Goal: Contribute content

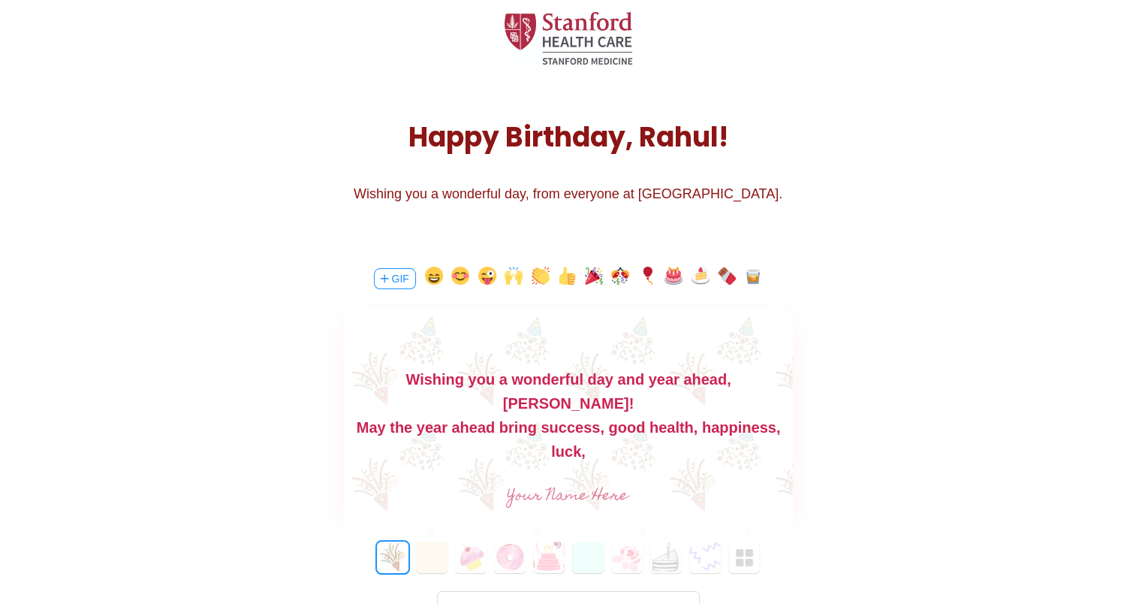
click at [751, 377] on div "Wishing you a wonderful day and year ahead, Rahul!" at bounding box center [567, 391] width 449 height 48
click at [614, 493] on input "text" at bounding box center [568, 496] width 337 height 30
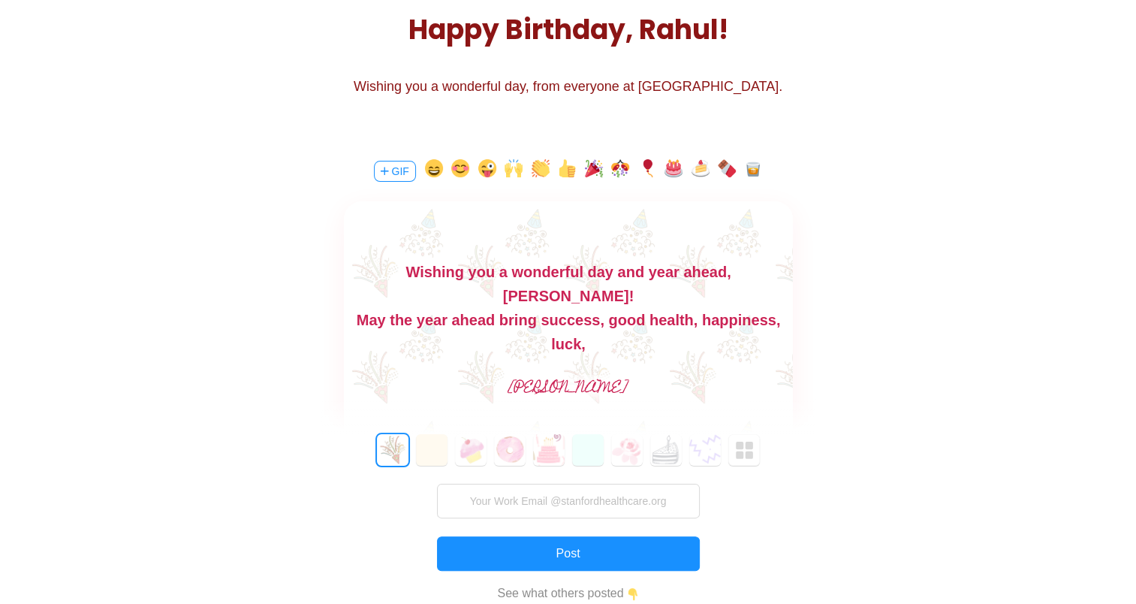
scroll to position [222, 0]
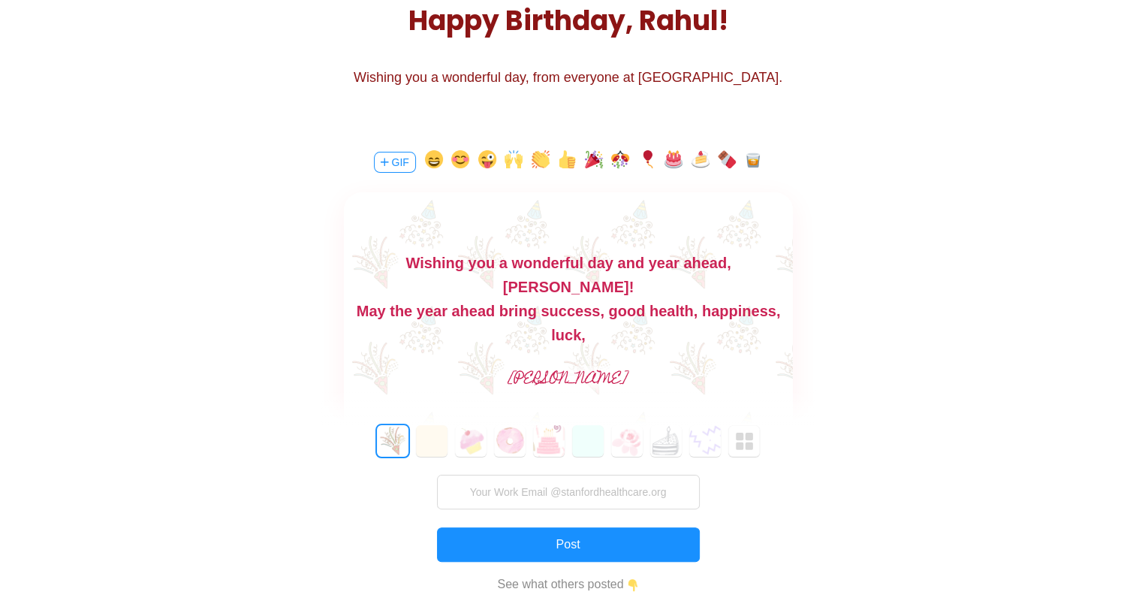
type input "Jijesh"
click at [511, 439] on button "3" at bounding box center [510, 441] width 32 height 32
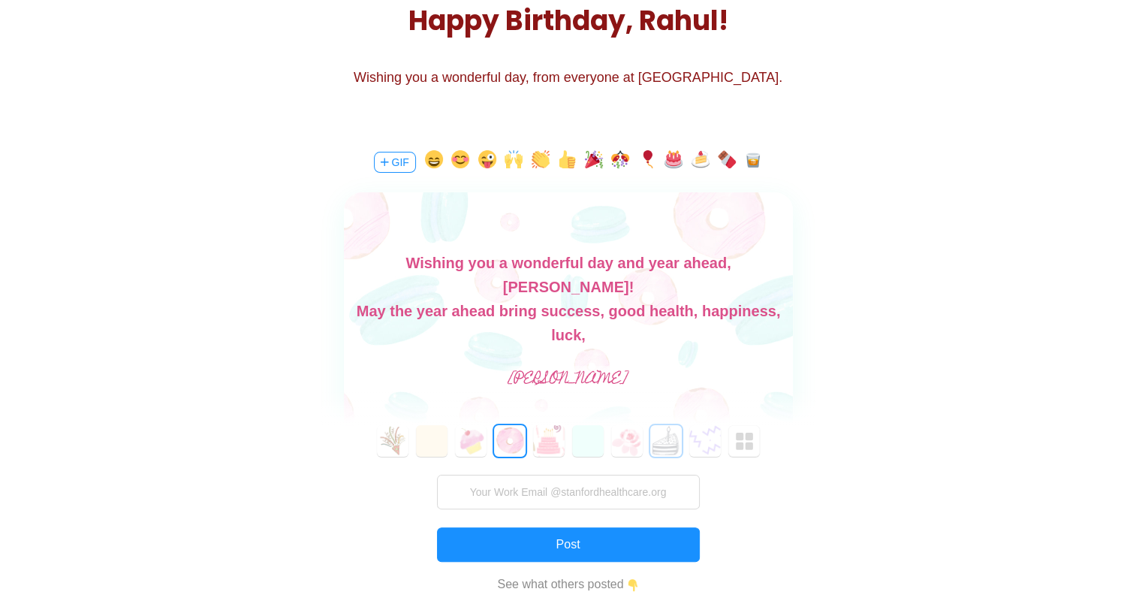
click at [669, 448] on button "7" at bounding box center [666, 441] width 32 height 32
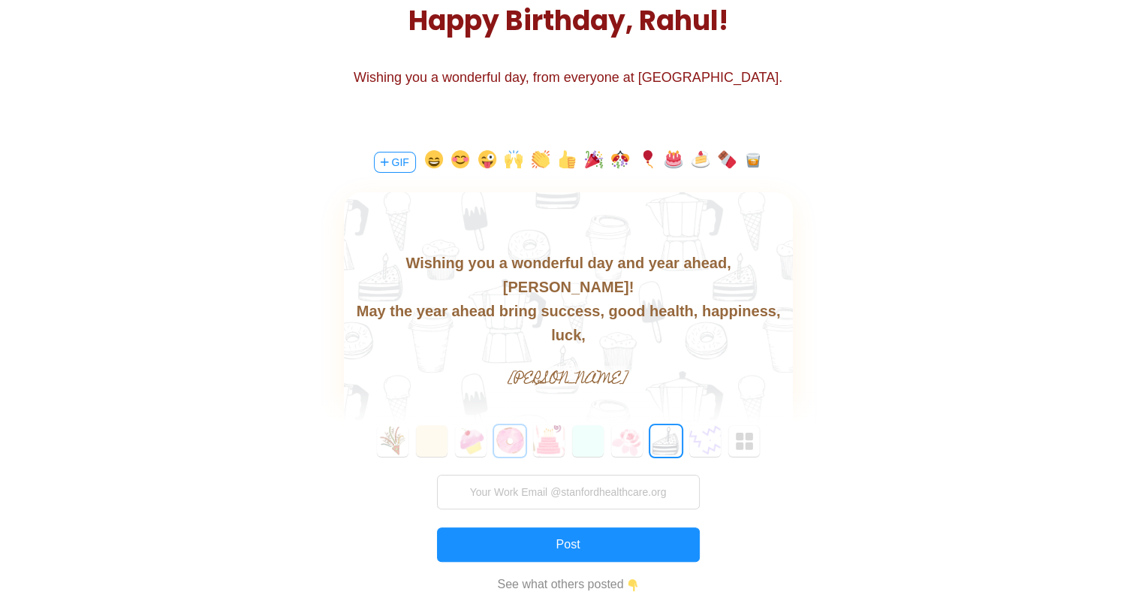
click at [504, 442] on button "3" at bounding box center [510, 441] width 32 height 32
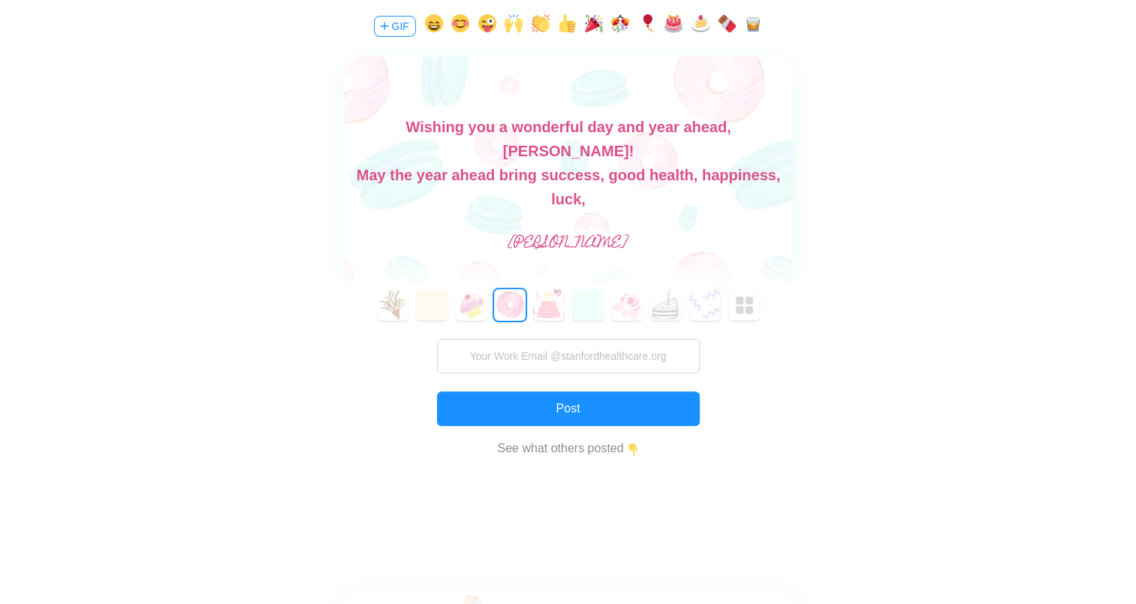
scroll to position [360, 0]
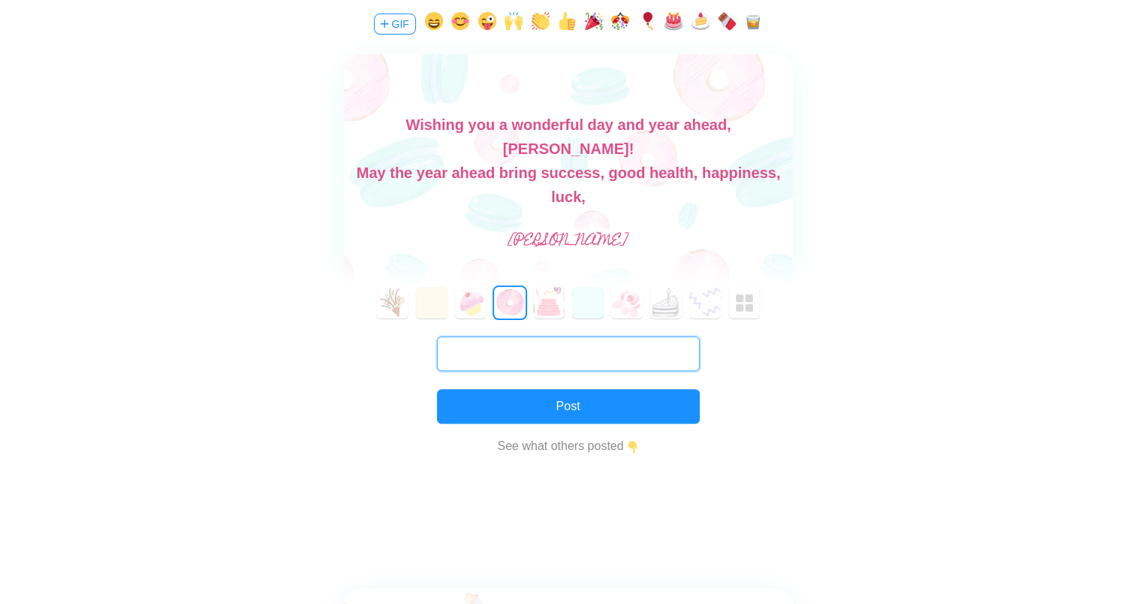
click at [586, 354] on input "text" at bounding box center [568, 353] width 263 height 35
paste input "jnalinakumaran@stanfordhealthcare.org"
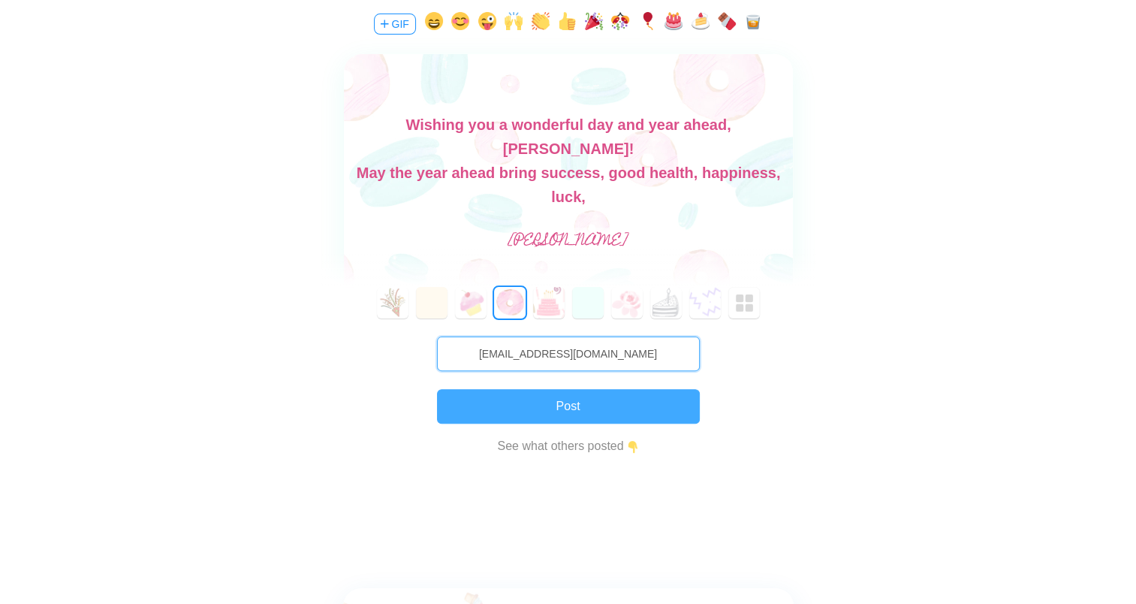
type input "jnalinakumaran@stanfordhealthcare.org"
click at [515, 399] on button "Post" at bounding box center [568, 406] width 263 height 35
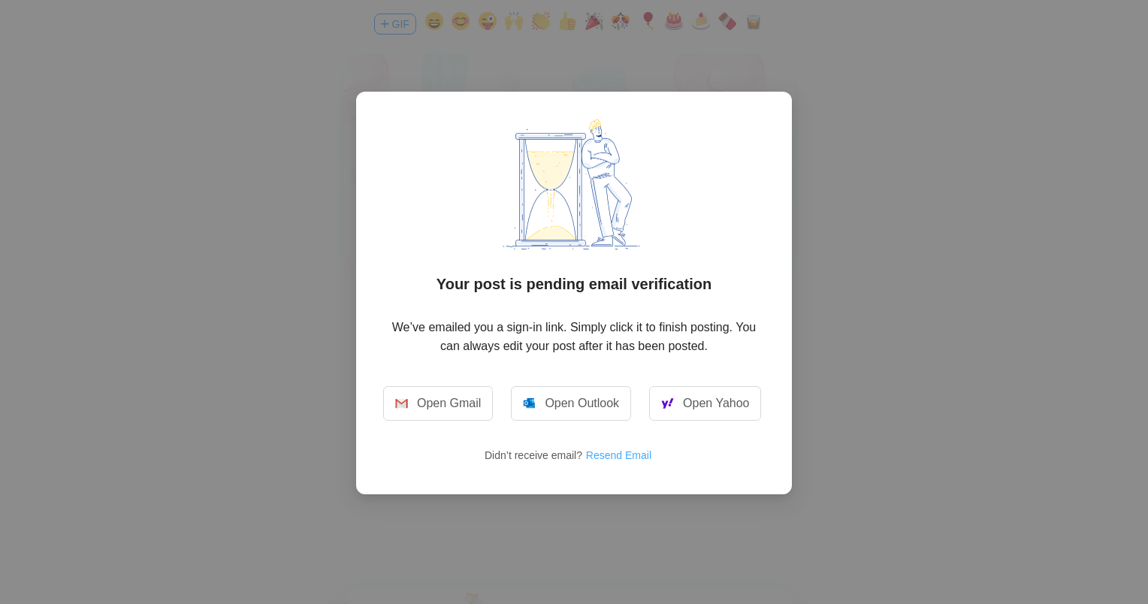
click at [619, 454] on button "Resend Email" at bounding box center [624, 455] width 78 height 24
click at [904, 97] on div "Your post is pending email verification We’ve emailed you a sign-in link. Simpl…" at bounding box center [574, 302] width 1148 height 604
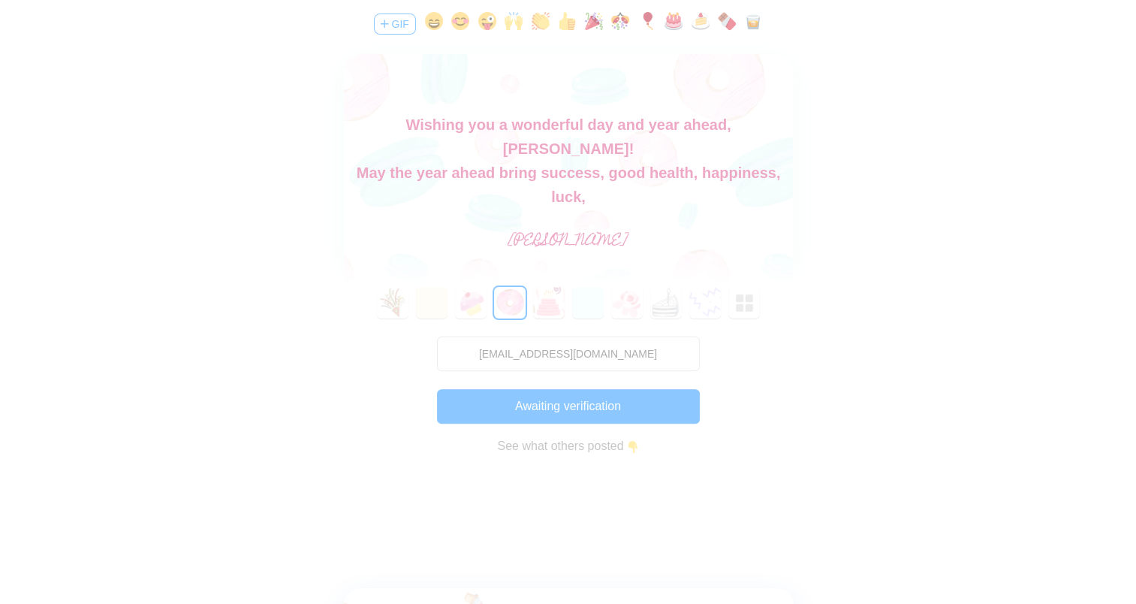
click at [563, 168] on div "GIF <div>Wishing you a wonderful day and year ahead, Rahul!</div><div>May the y…" at bounding box center [568, 244] width 451 height 502
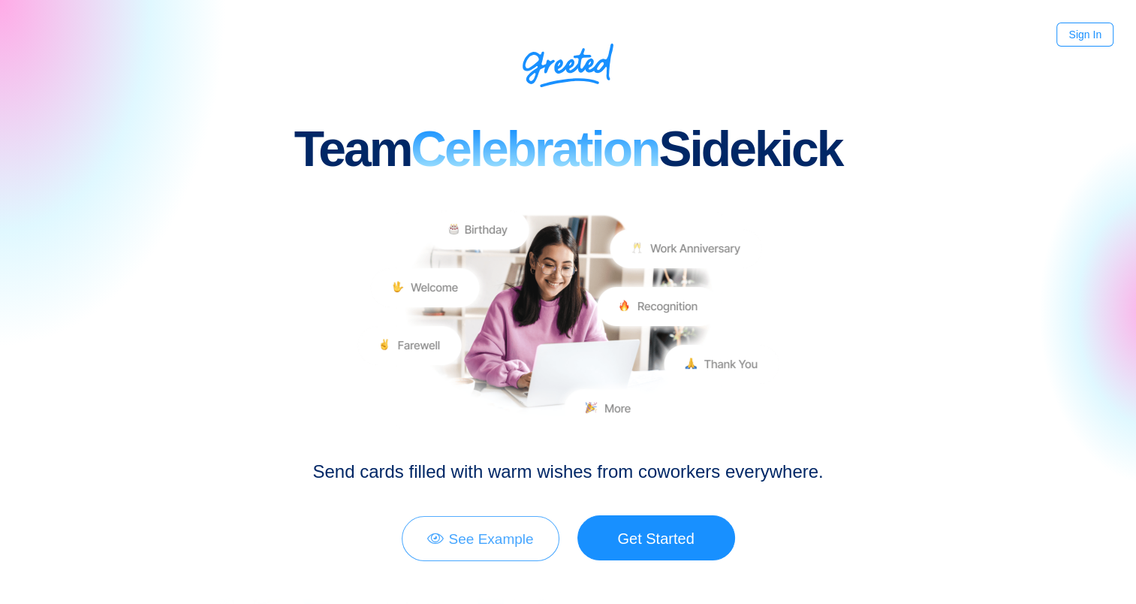
click at [466, 534] on link "See Example" at bounding box center [481, 538] width 158 height 45
